Goal: Information Seeking & Learning: Learn about a topic

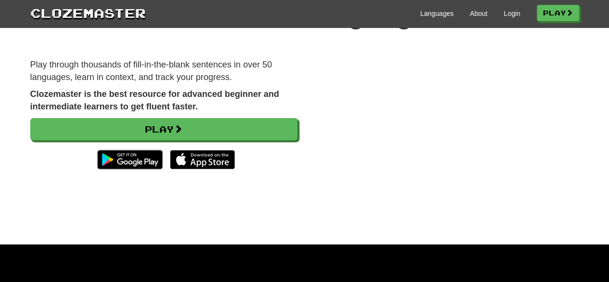
scroll to position [93, 0]
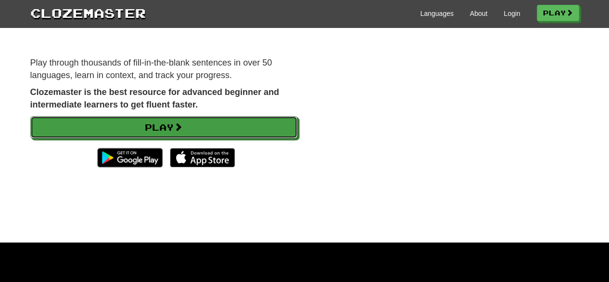
click at [260, 118] on link "Play" at bounding box center [163, 127] width 267 height 22
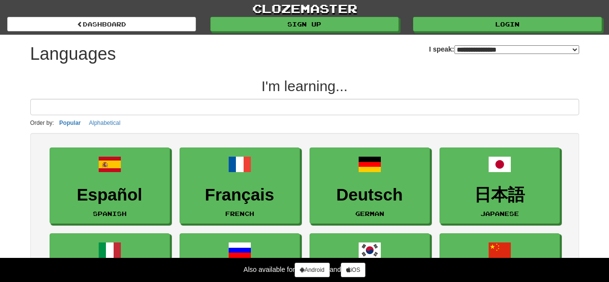
select select "*******"
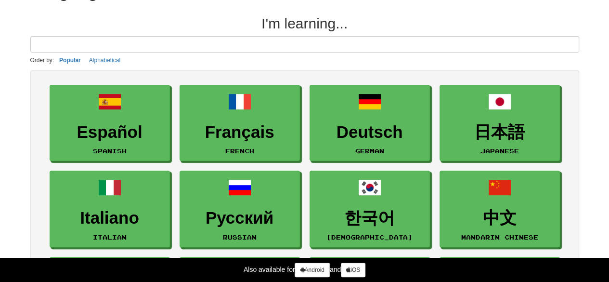
scroll to position [64, 0]
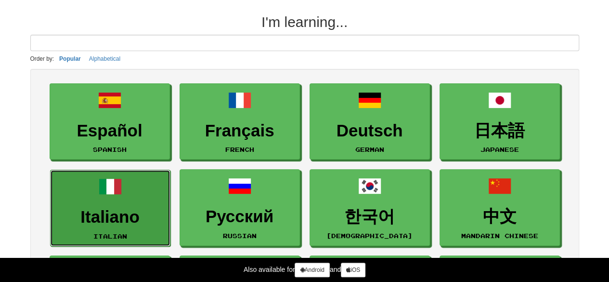
click at [146, 195] on link "Italiano Italian" at bounding box center [110, 208] width 120 height 77
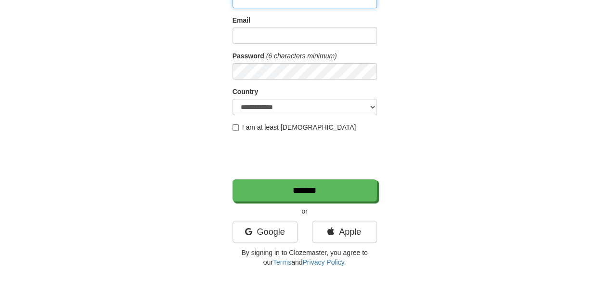
scroll to position [100, 0]
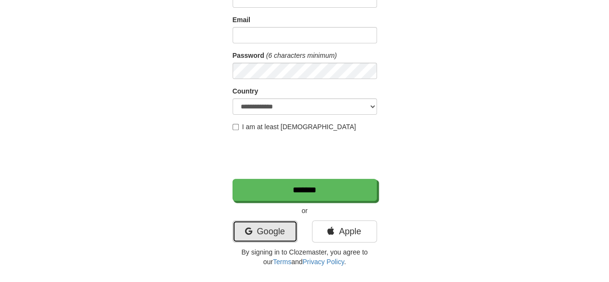
click at [266, 228] on link "Google" at bounding box center [265, 231] width 65 height 22
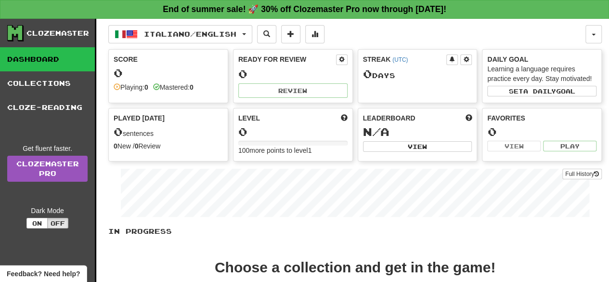
click at [267, 126] on div "0" at bounding box center [292, 132] width 109 height 12
click at [278, 69] on div "0" at bounding box center [292, 74] width 109 height 12
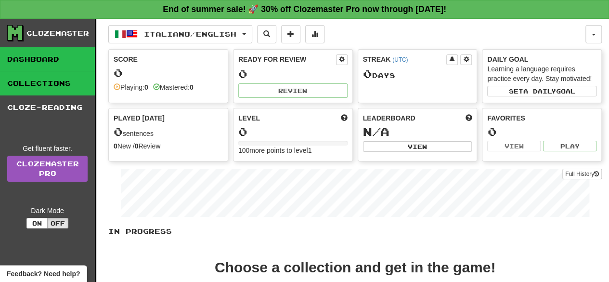
click at [39, 90] on link "Collections" at bounding box center [47, 83] width 95 height 24
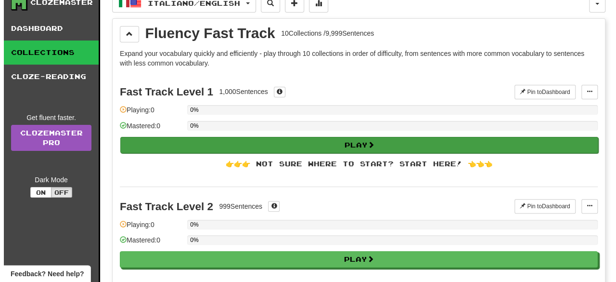
scroll to position [30, 0]
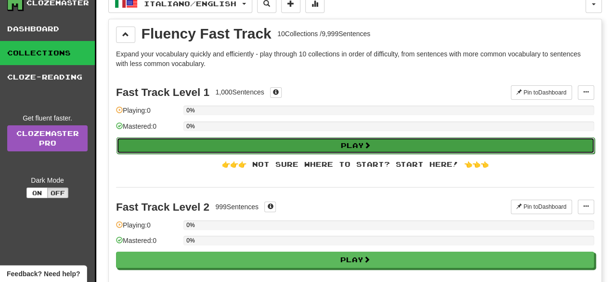
click at [392, 138] on button "Play" at bounding box center [356, 145] width 478 height 16
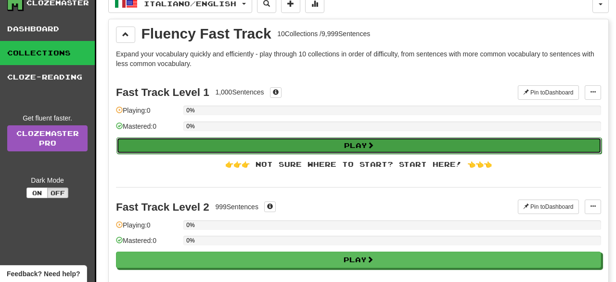
select select "**"
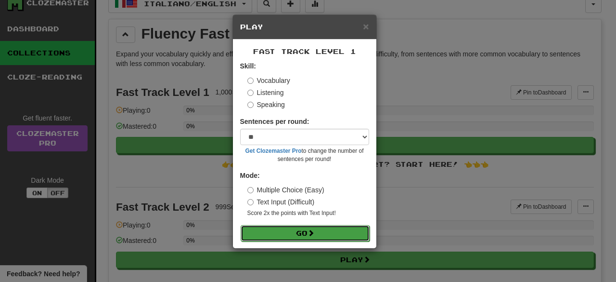
click at [331, 232] on button "Go" at bounding box center [305, 233] width 129 height 16
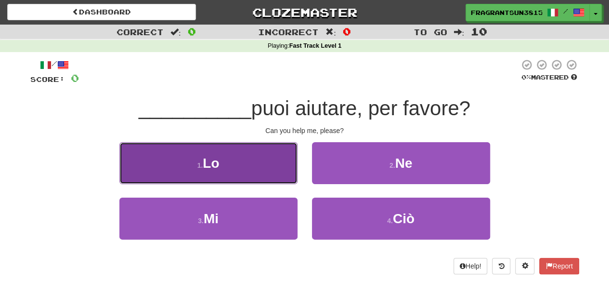
click at [261, 174] on button "1 . Lo" at bounding box center [208, 163] width 178 height 42
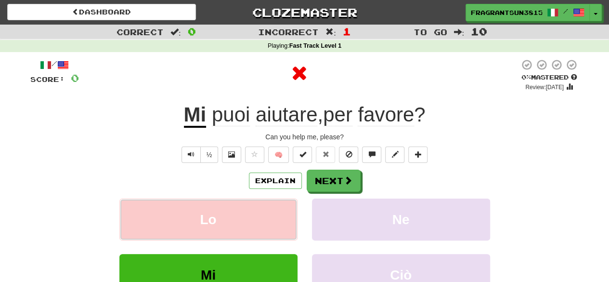
scroll to position [54, 0]
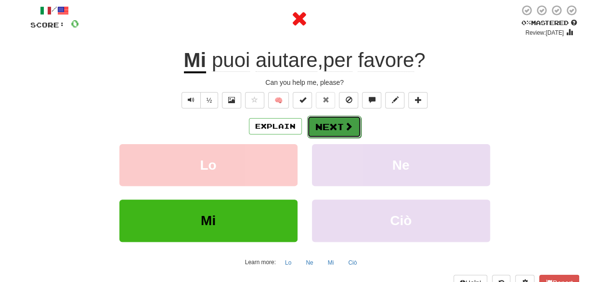
click at [345, 130] on span at bounding box center [348, 126] width 9 height 9
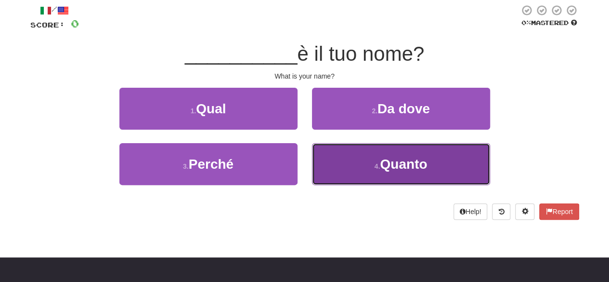
click at [345, 167] on button "4 . Quanto" at bounding box center [401, 164] width 178 height 42
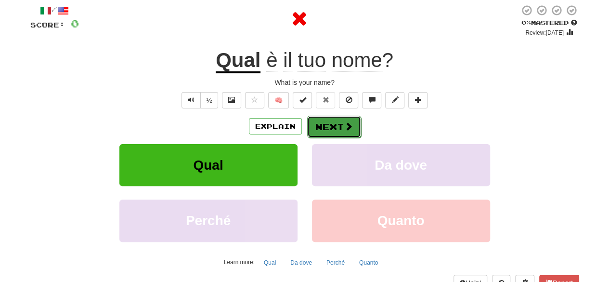
click at [339, 135] on button "Next" at bounding box center [334, 127] width 54 height 22
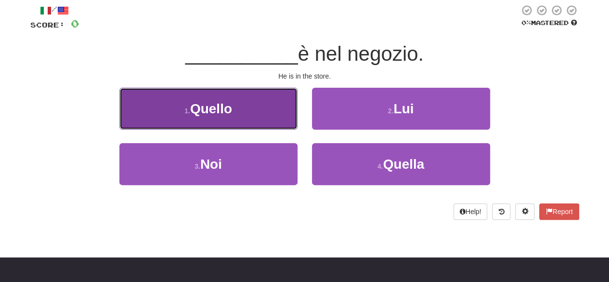
click at [261, 104] on button "1 . Quello" at bounding box center [208, 109] width 178 height 42
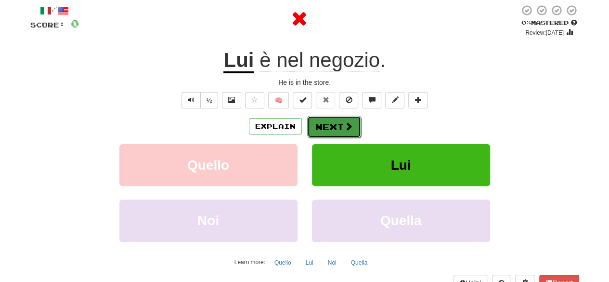
click at [327, 120] on button "Next" at bounding box center [334, 127] width 54 height 22
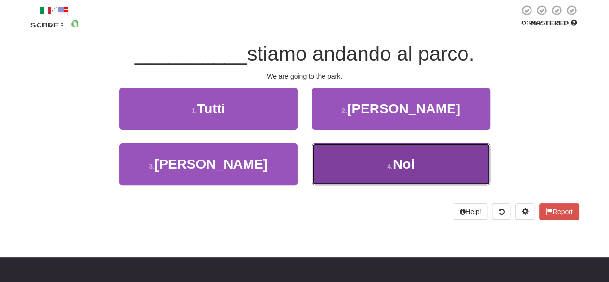
click at [337, 174] on button "4 . Noi" at bounding box center [401, 164] width 178 height 42
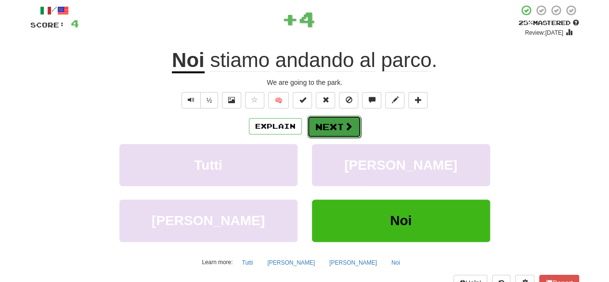
click at [335, 131] on button "Next" at bounding box center [334, 127] width 54 height 22
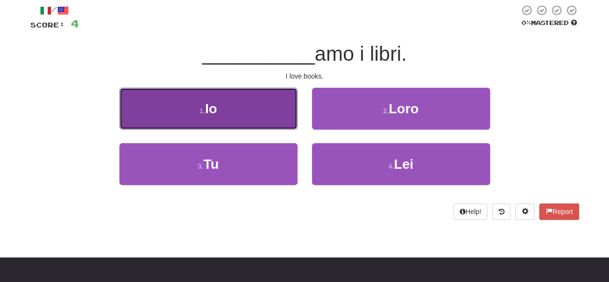
click at [241, 116] on button "1 . Io" at bounding box center [208, 109] width 178 height 42
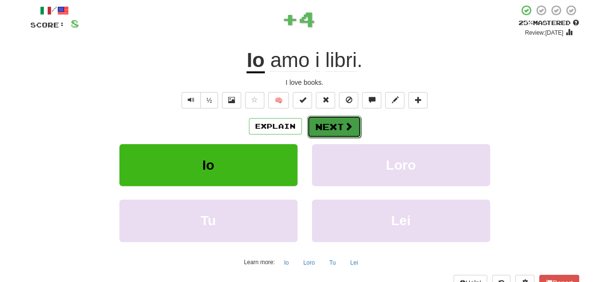
click at [317, 124] on button "Next" at bounding box center [334, 127] width 54 height 22
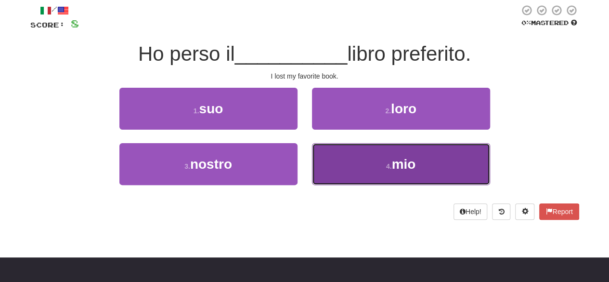
click at [347, 156] on button "4 . mio" at bounding box center [401, 164] width 178 height 42
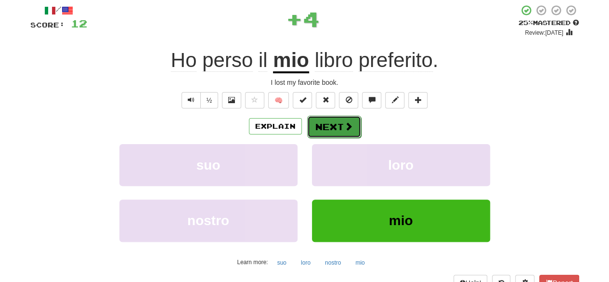
click at [336, 130] on button "Next" at bounding box center [334, 127] width 54 height 22
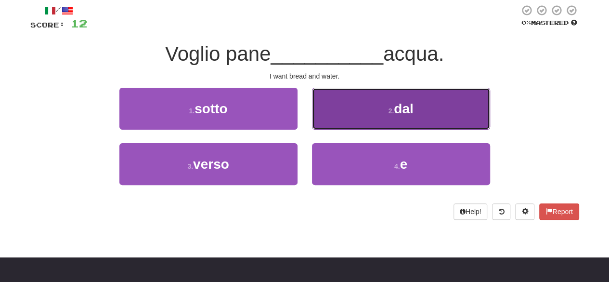
click at [332, 127] on button "2 . dal" at bounding box center [401, 109] width 178 height 42
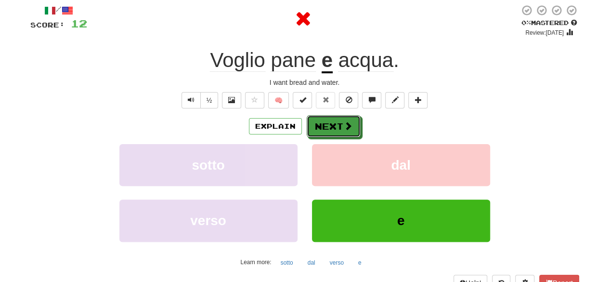
click at [332, 127] on button "Next" at bounding box center [334, 126] width 54 height 22
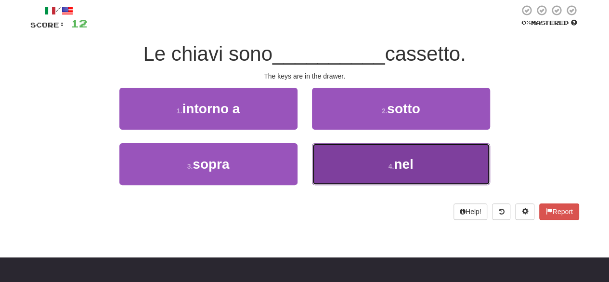
click at [331, 153] on button "4 . nel" at bounding box center [401, 164] width 178 height 42
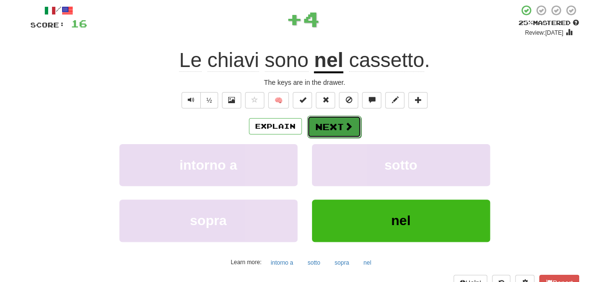
click at [327, 130] on button "Next" at bounding box center [334, 127] width 54 height 22
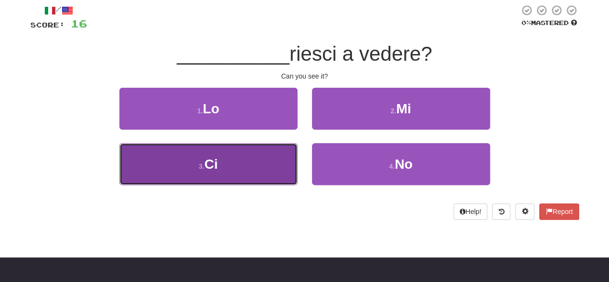
click at [283, 148] on button "3 . Ci" at bounding box center [208, 164] width 178 height 42
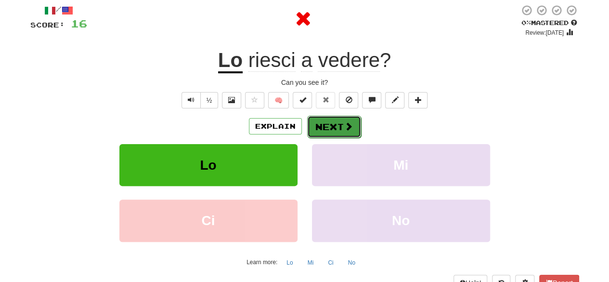
click at [328, 132] on button "Next" at bounding box center [334, 127] width 54 height 22
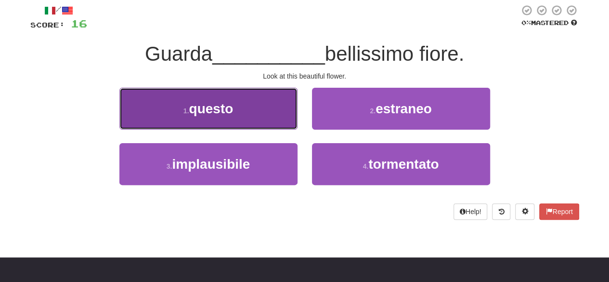
click at [251, 105] on button "1 . questo" at bounding box center [208, 109] width 178 height 42
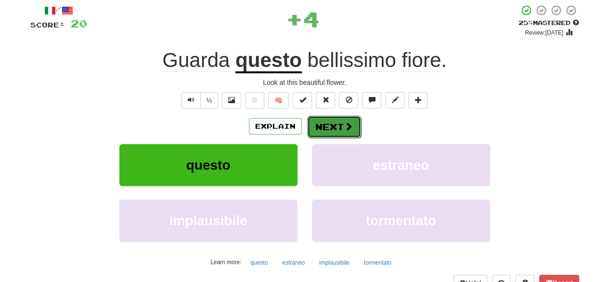
click at [329, 132] on button "Next" at bounding box center [334, 127] width 54 height 22
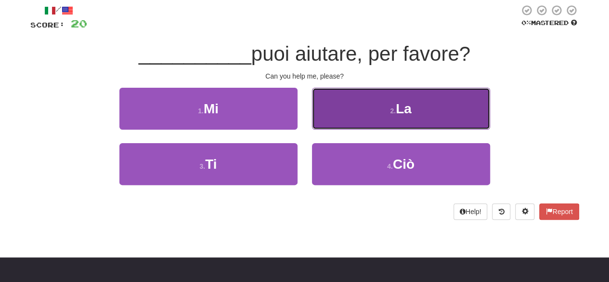
click at [347, 119] on button "2 . La" at bounding box center [401, 109] width 178 height 42
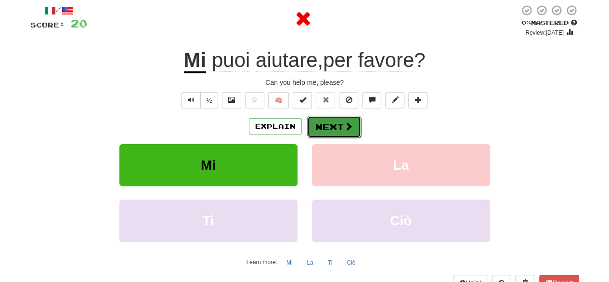
click at [342, 123] on button "Next" at bounding box center [334, 127] width 54 height 22
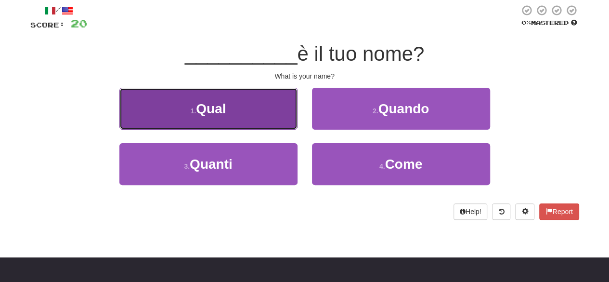
click at [268, 117] on button "1 . Qual" at bounding box center [208, 109] width 178 height 42
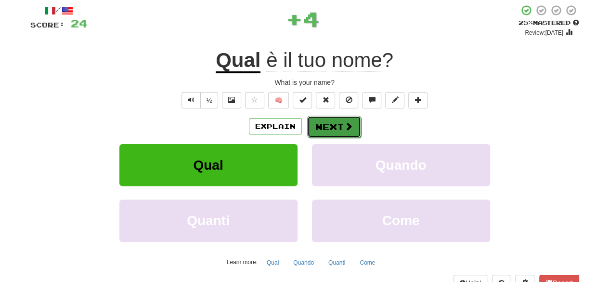
click at [328, 128] on button "Next" at bounding box center [334, 127] width 54 height 22
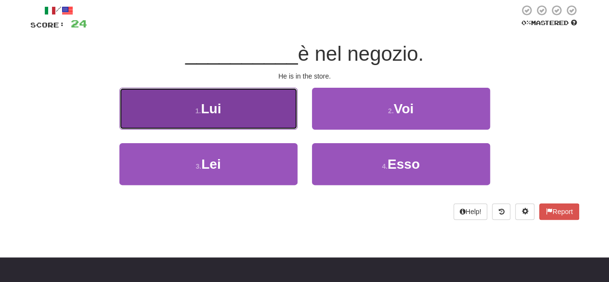
click at [268, 119] on button "1 . Lui" at bounding box center [208, 109] width 178 height 42
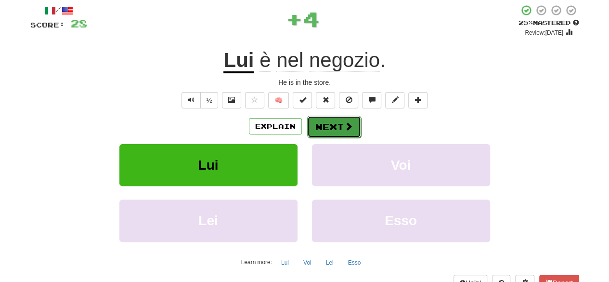
click at [325, 128] on button "Next" at bounding box center [334, 127] width 54 height 22
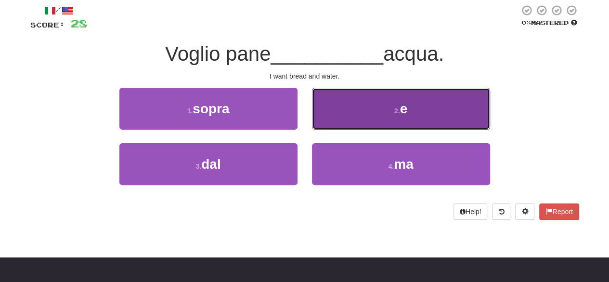
click at [341, 117] on button "2 . e" at bounding box center [401, 109] width 178 height 42
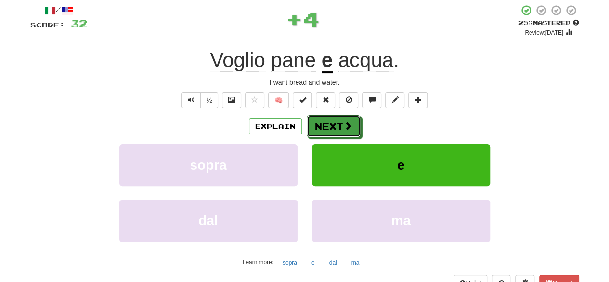
click at [341, 117] on button "Next" at bounding box center [334, 126] width 54 height 22
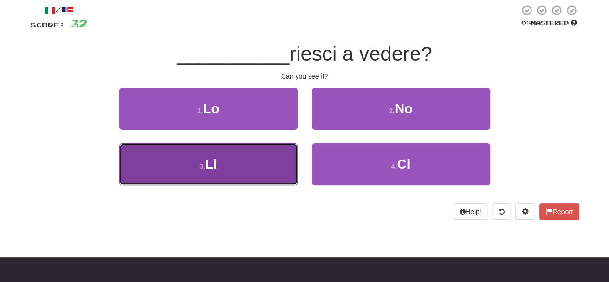
click at [261, 158] on button "3 . Li" at bounding box center [208, 164] width 178 height 42
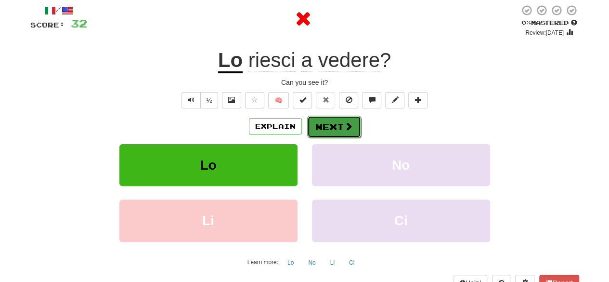
click at [329, 130] on button "Next" at bounding box center [334, 127] width 54 height 22
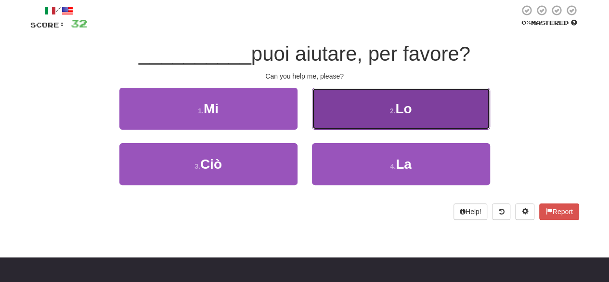
click at [334, 110] on button "2 . Lo" at bounding box center [401, 109] width 178 height 42
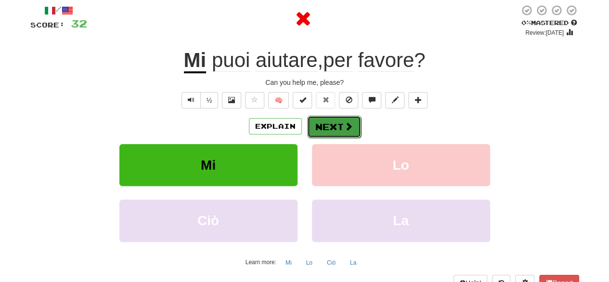
click at [329, 125] on button "Next" at bounding box center [334, 127] width 54 height 22
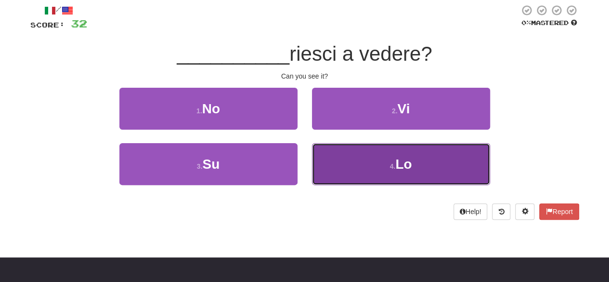
click at [340, 166] on button "4 . Lo" at bounding box center [401, 164] width 178 height 42
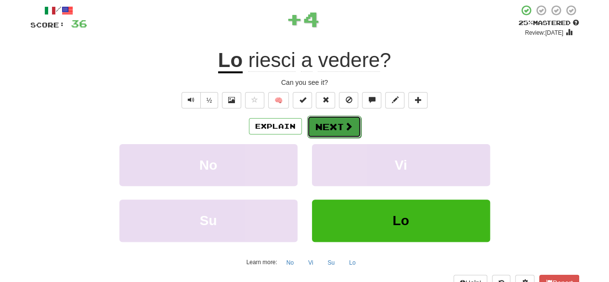
click at [335, 132] on button "Next" at bounding box center [334, 127] width 54 height 22
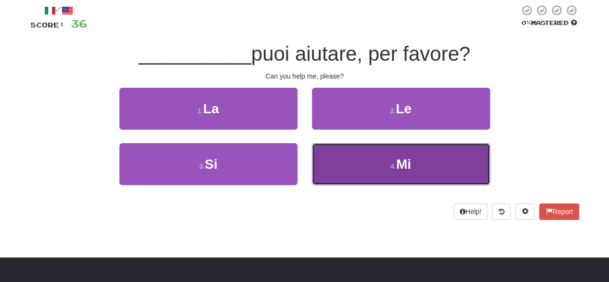
click at [365, 166] on button "4 . Mi" at bounding box center [401, 164] width 178 height 42
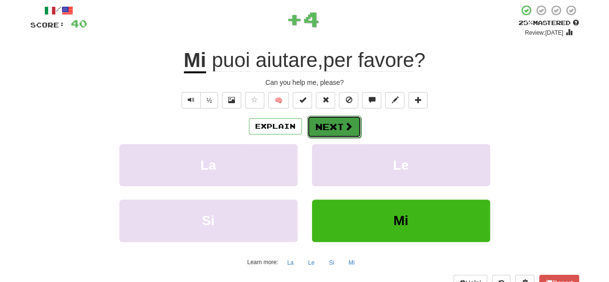
click at [344, 128] on span at bounding box center [348, 126] width 9 height 9
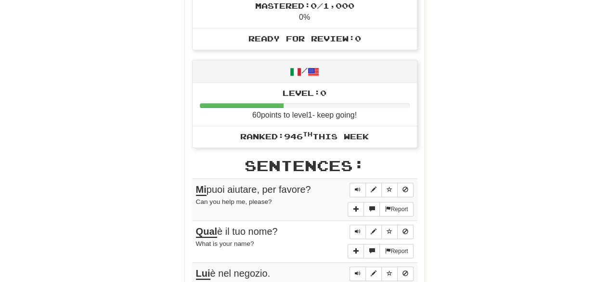
scroll to position [399, 0]
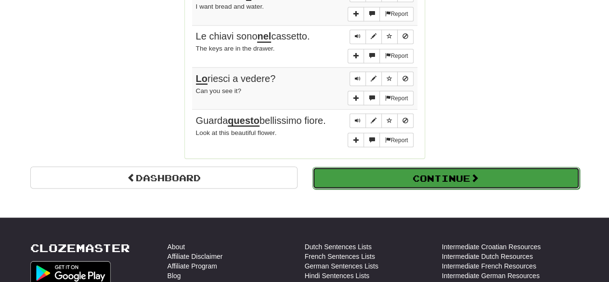
click at [465, 167] on button "Continue" at bounding box center [446, 178] width 267 height 22
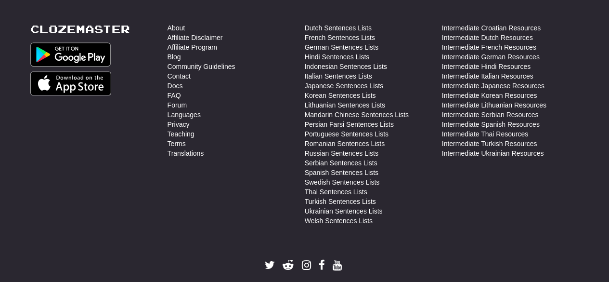
scroll to position [0, 0]
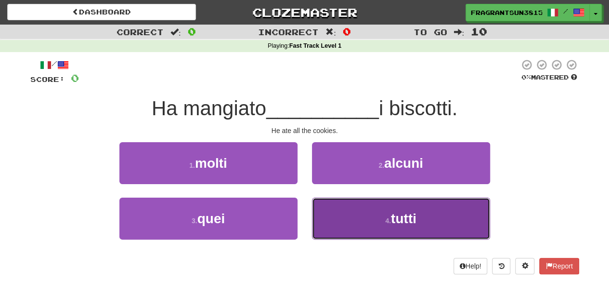
click at [347, 216] on button "4 . tutti" at bounding box center [401, 218] width 178 height 42
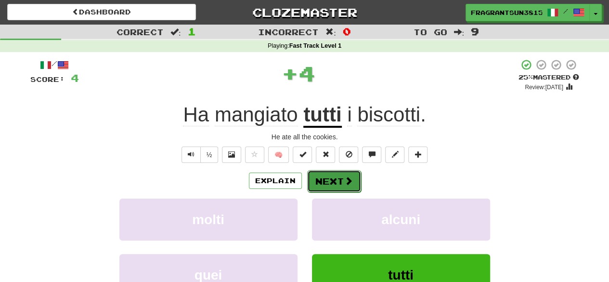
click at [338, 186] on button "Next" at bounding box center [334, 181] width 54 height 22
